Goal: Task Accomplishment & Management: Manage account settings

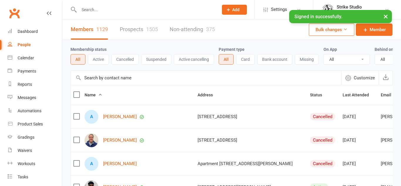
select select "100"
click at [23, 62] on link "Calendar" at bounding box center [35, 57] width 54 height 13
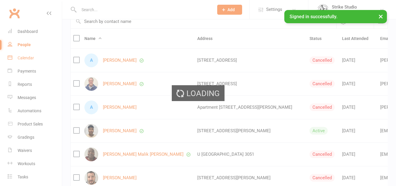
scroll to position [59, 0]
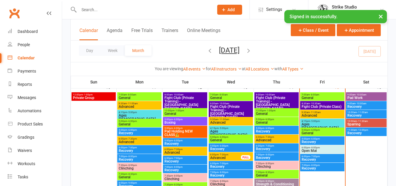
scroll to position [264, 0]
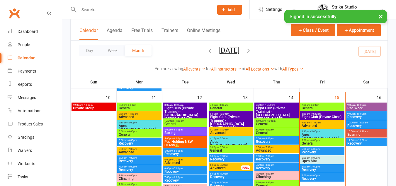
click at [335, 108] on span "General" at bounding box center [323, 108] width 42 height 4
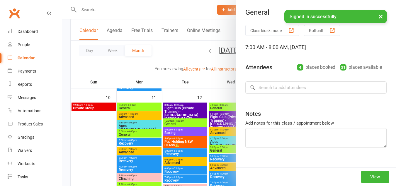
click at [181, 116] on div at bounding box center [229, 93] width 334 height 186
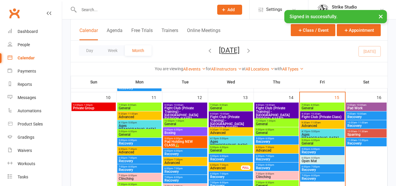
click at [329, 106] on span "7:00am - 8:00am" at bounding box center [323, 105] width 42 height 3
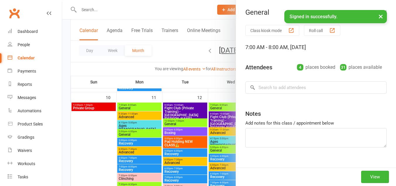
click at [197, 130] on div at bounding box center [229, 93] width 334 height 186
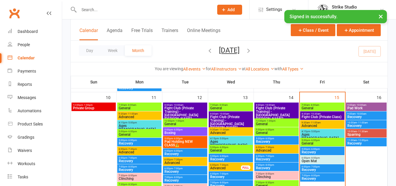
click at [333, 116] on span "Fight Club (Private Class)" at bounding box center [323, 117] width 42 height 4
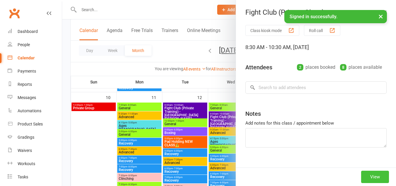
click at [363, 179] on button "View" at bounding box center [376, 177] width 28 height 12
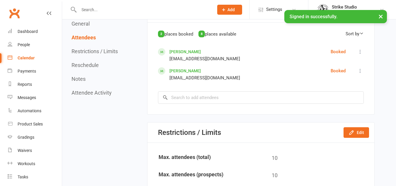
scroll to position [293, 0]
drag, startPoint x: 182, startPoint y: 52, endPoint x: 377, endPoint y: 70, distance: 196.1
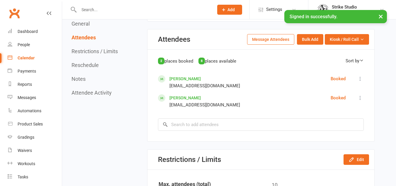
scroll to position [235, 0]
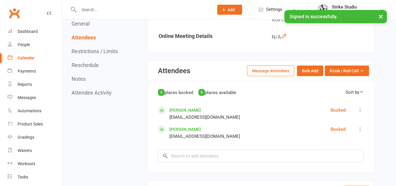
click at [364, 109] on button at bounding box center [360, 110] width 7 height 7
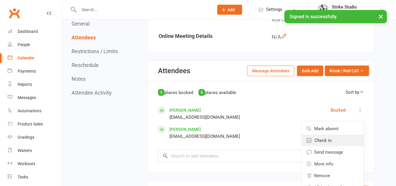
click at [336, 141] on link "Check in" at bounding box center [333, 140] width 62 height 12
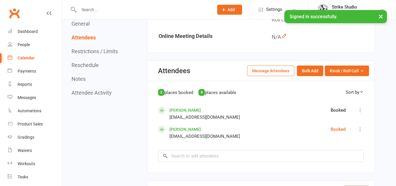
click at [359, 127] on icon at bounding box center [361, 129] width 6 height 6
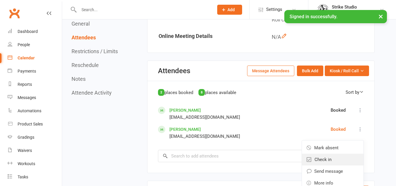
click at [337, 157] on link "Check in" at bounding box center [333, 159] width 62 height 12
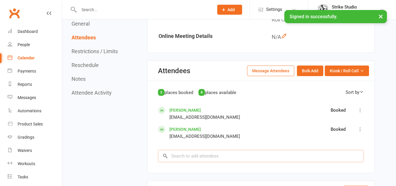
click at [326, 151] on input "search" at bounding box center [261, 156] width 206 height 12
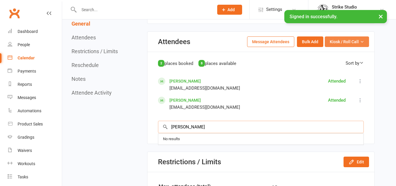
scroll to position [264, 0]
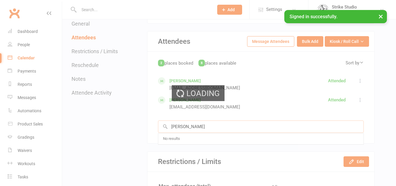
type input "[PERSON_NAME]"
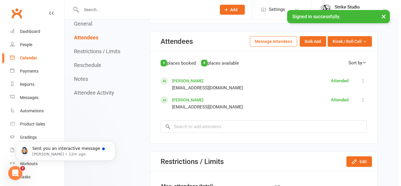
scroll to position [0, 0]
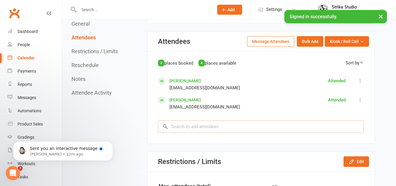
click at [245, 125] on input "search" at bounding box center [261, 126] width 206 height 12
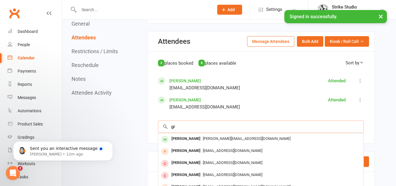
type input "g"
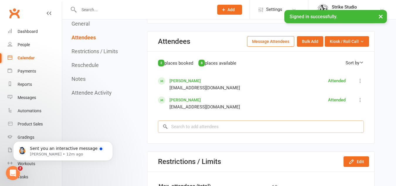
type input "C"
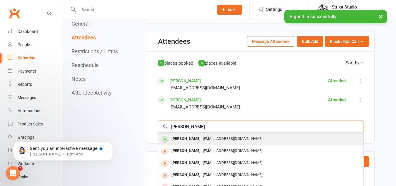
type input "[PERSON_NAME]"
click at [245, 136] on div "[EMAIL_ADDRESS][DOMAIN_NAME]" at bounding box center [261, 138] width 201 height 9
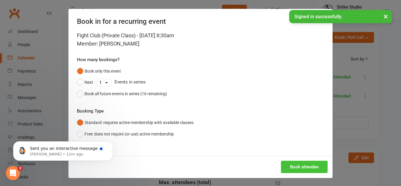
click at [309, 163] on button "Book attendee" at bounding box center [304, 167] width 47 height 12
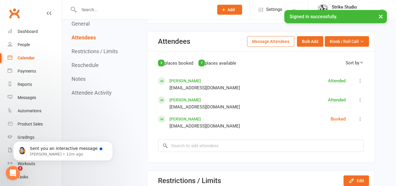
click at [363, 119] on icon at bounding box center [361, 119] width 6 height 6
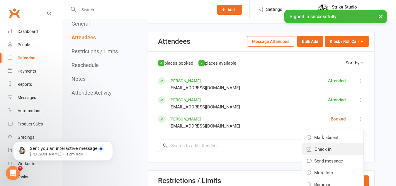
click at [337, 151] on link "Check in" at bounding box center [333, 149] width 62 height 12
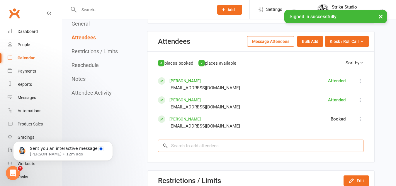
click at [287, 146] on input "search" at bounding box center [261, 145] width 206 height 12
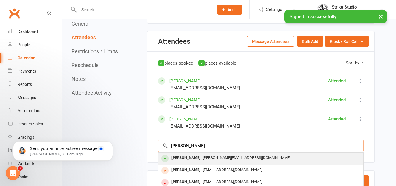
type input "[PERSON_NAME]"
click at [281, 158] on div "[PERSON_NAME][EMAIL_ADDRESS][DOMAIN_NAME]" at bounding box center [261, 157] width 201 height 9
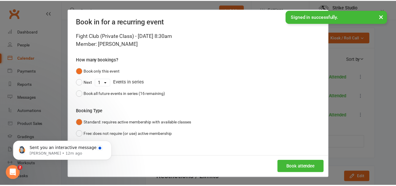
scroll to position [1, 0]
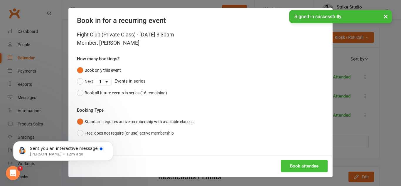
click at [292, 163] on button "Book attendee" at bounding box center [304, 166] width 47 height 12
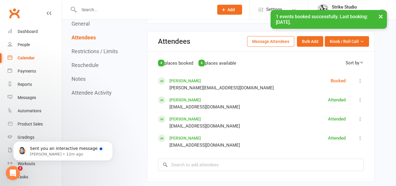
click at [362, 77] on div "4 places booked 6 places available Sort by First Name Last Name [PERSON_NAME] […" at bounding box center [261, 115] width 206 height 112
click at [363, 82] on icon at bounding box center [361, 81] width 6 height 6
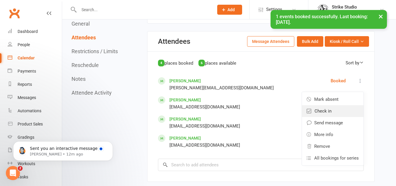
click at [331, 106] on link "Check in" at bounding box center [333, 111] width 62 height 12
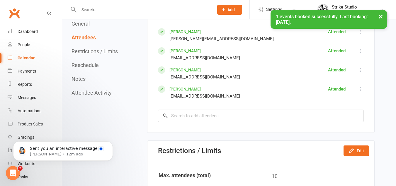
scroll to position [323, 0]
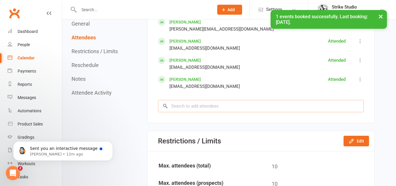
click at [246, 109] on input "search" at bounding box center [261, 106] width 206 height 12
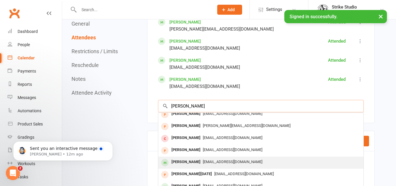
scroll to position [29, 0]
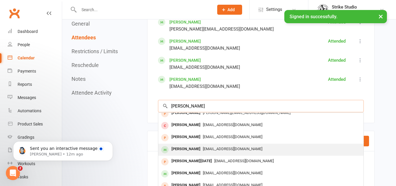
type input "[PERSON_NAME]"
click at [218, 148] on span "[EMAIL_ADDRESS][DOMAIN_NAME]" at bounding box center [233, 148] width 60 height 4
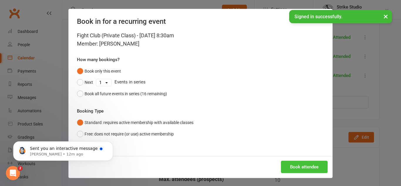
click at [289, 168] on button "Book attendee" at bounding box center [304, 167] width 47 height 12
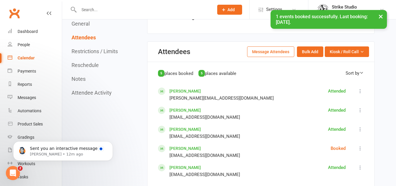
scroll to position [264, 0]
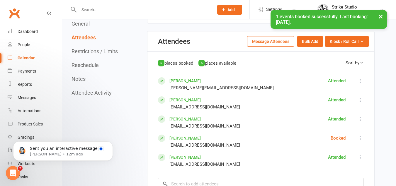
click at [363, 139] on icon at bounding box center [361, 138] width 6 height 6
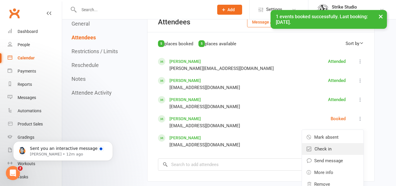
scroll to position [293, 0]
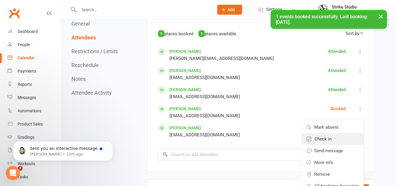
click at [328, 136] on span "Check in" at bounding box center [323, 138] width 17 height 7
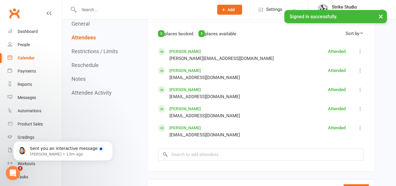
click at [184, 75] on div "[EMAIL_ADDRESS][DOMAIN_NAME]" at bounding box center [205, 77] width 71 height 7
click at [185, 73] on link "[PERSON_NAME]" at bounding box center [185, 70] width 31 height 5
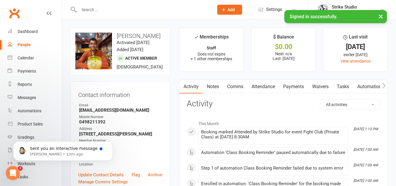
click at [363, 84] on link "Automations" at bounding box center [371, 86] width 35 height 13
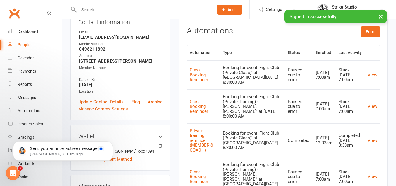
scroll to position [88, 0]
